Goal: Information Seeking & Learning: Learn about a topic

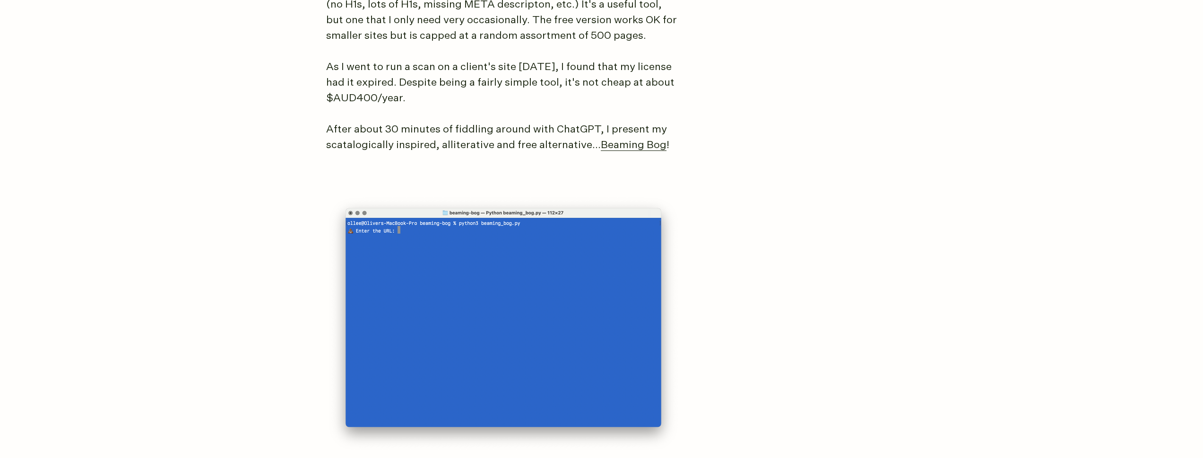
scroll to position [830, 0]
click at [649, 147] on link "Beaming Bog" at bounding box center [634, 144] width 66 height 10
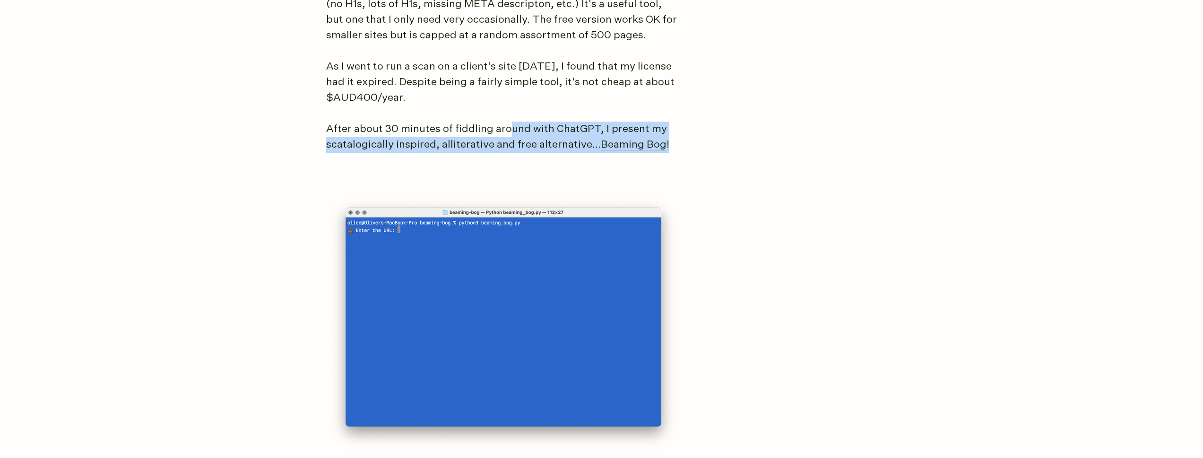
drag, startPoint x: 507, startPoint y: 130, endPoint x: 733, endPoint y: 144, distance: 226.9
click at [733, 144] on article "Beaming Bog is a free Screaming Frog alternative My subscription to the SEO spi…" at bounding box center [601, 237] width 551 height 1836
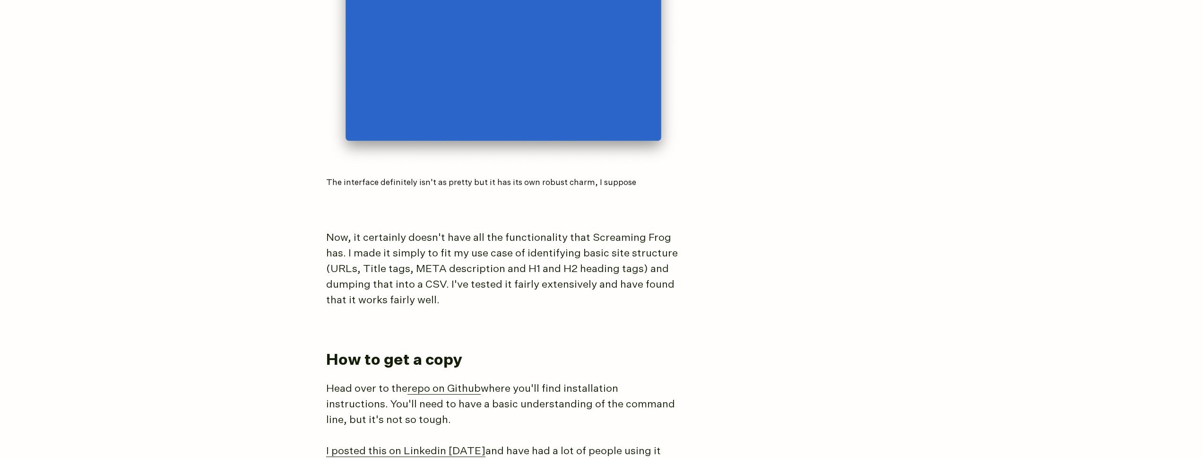
scroll to position [1121, 0]
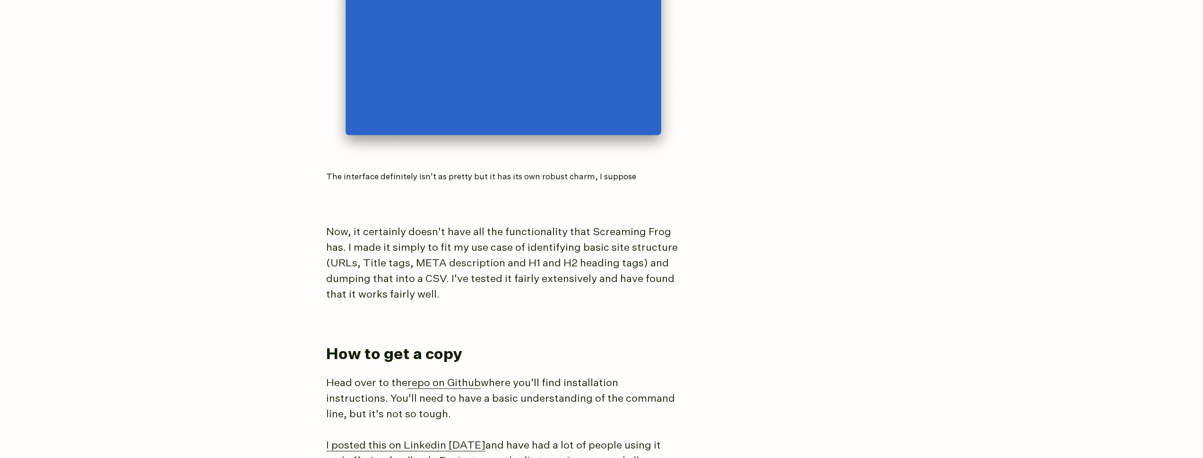
click at [554, 178] on p "The interface definitely isn't as pretty but it has its own robust charm, I sup…" at bounding box center [503, 177] width 355 height 12
drag, startPoint x: 416, startPoint y: 172, endPoint x: 520, endPoint y: 173, distance: 103.5
click at [520, 173] on p "The interface definitely isn't as pretty but it has its own robust charm, I sup…" at bounding box center [503, 177] width 355 height 12
drag, startPoint x: 520, startPoint y: 173, endPoint x: 612, endPoint y: 182, distance: 92.1
click at [524, 172] on p "The interface definitely isn't as pretty but it has its own robust charm, I sup…" at bounding box center [503, 177] width 355 height 12
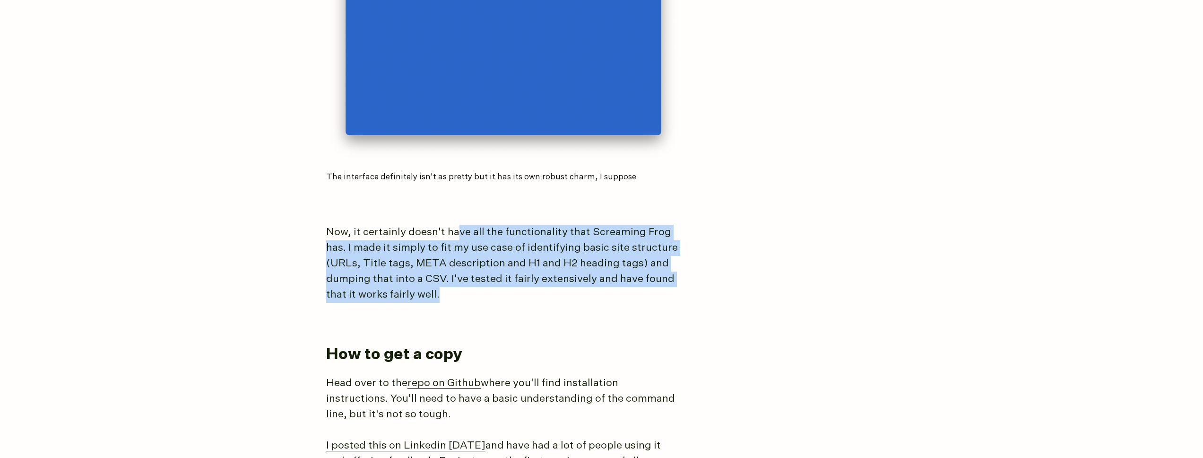
drag, startPoint x: 454, startPoint y: 223, endPoint x: 474, endPoint y: 291, distance: 71.4
click at [474, 291] on p "Now, it certainly doesn't have all the functionality that Screaming Frog has. I…" at bounding box center [503, 264] width 355 height 78
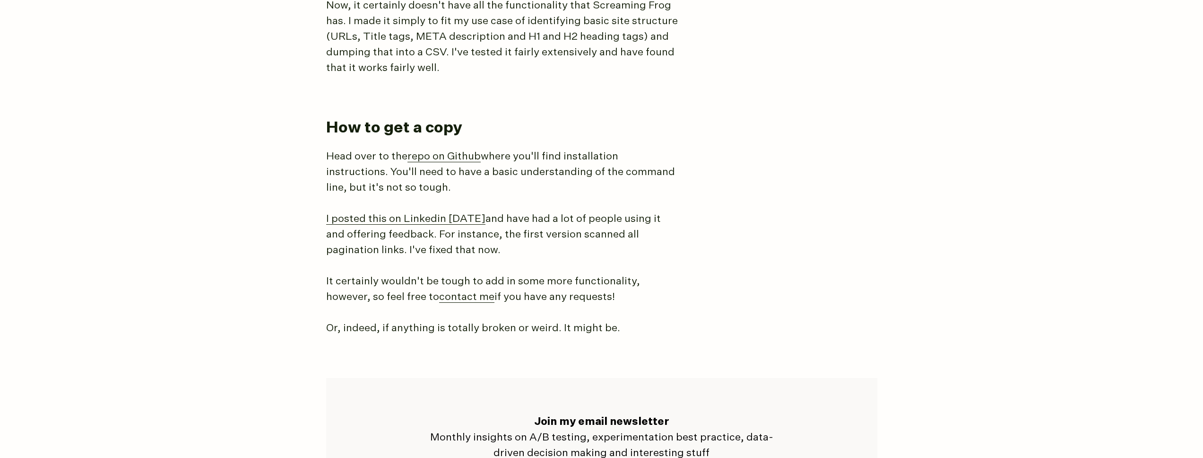
scroll to position [1378, 0]
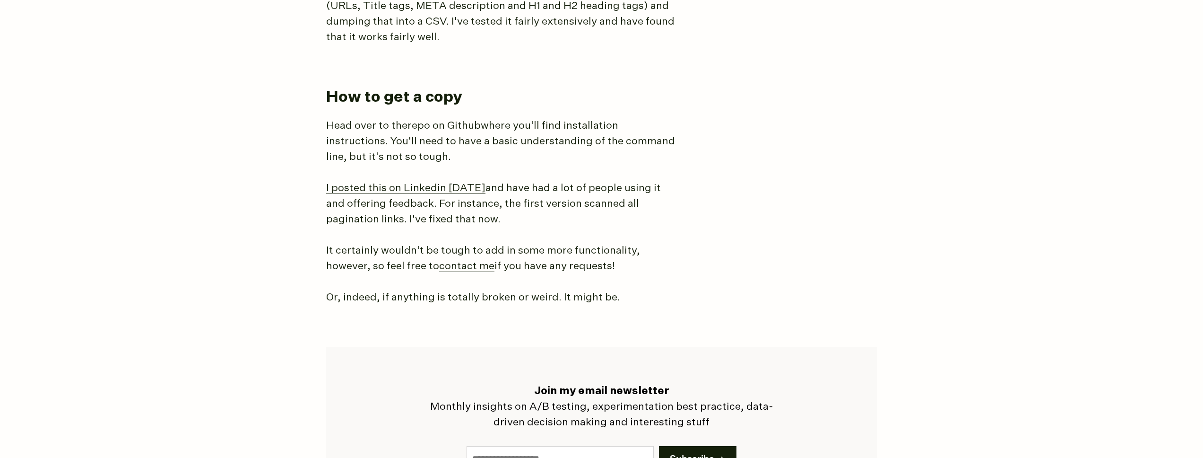
click at [446, 121] on link "repo on Github" at bounding box center [443, 126] width 73 height 10
